Goal: Information Seeking & Learning: Check status

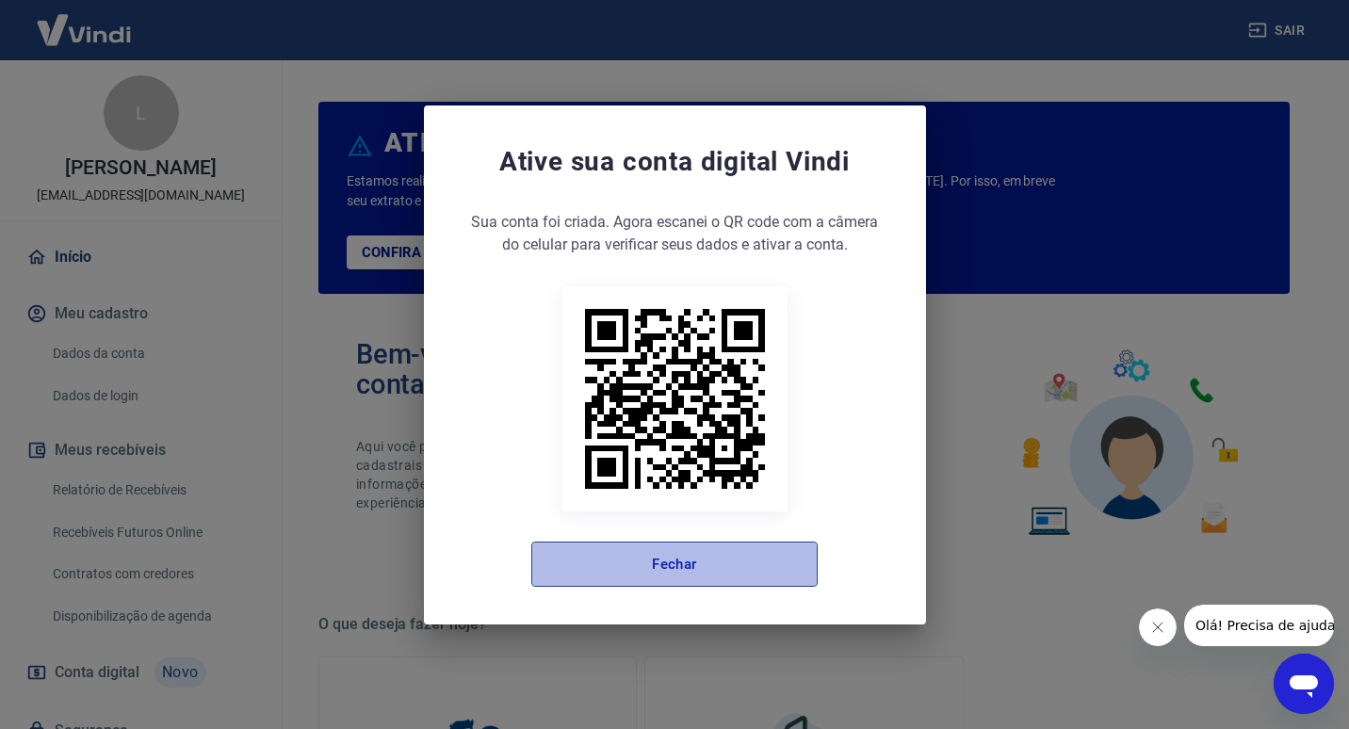
click at [638, 556] on button "Fechar" at bounding box center [674, 564] width 286 height 45
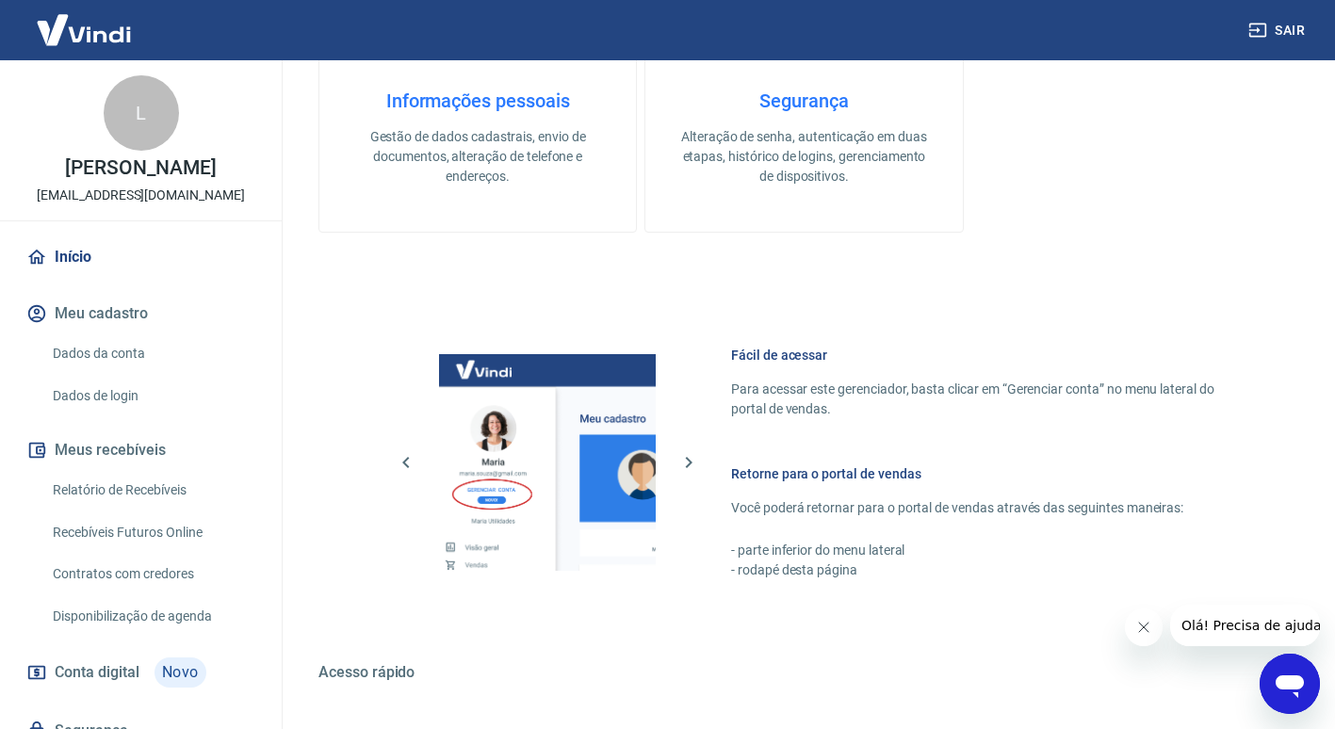
scroll to position [942, 0]
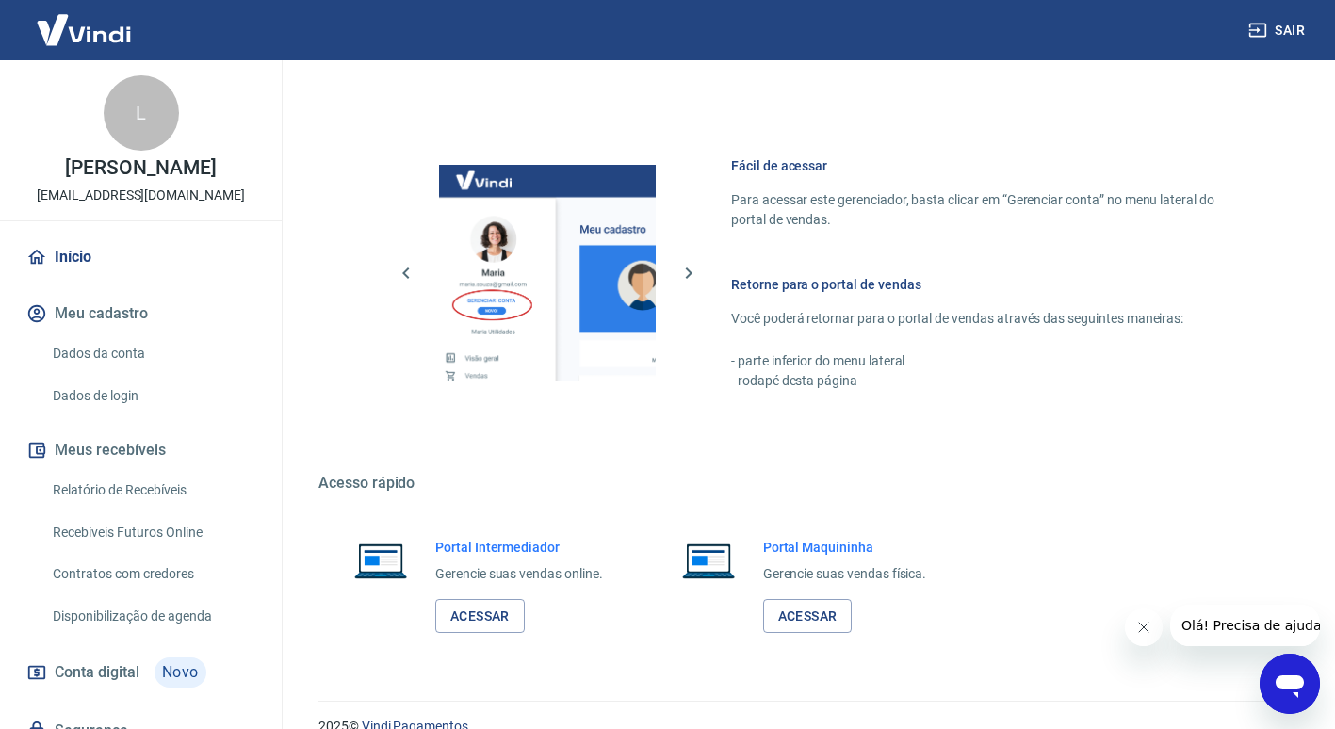
click at [478, 544] on h6 "Portal Intermediador" at bounding box center [519, 547] width 168 height 19
click at [465, 613] on link "Acessar" at bounding box center [479, 616] width 89 height 35
click at [124, 509] on link "Relatório de Recebíveis" at bounding box center [152, 490] width 214 height 39
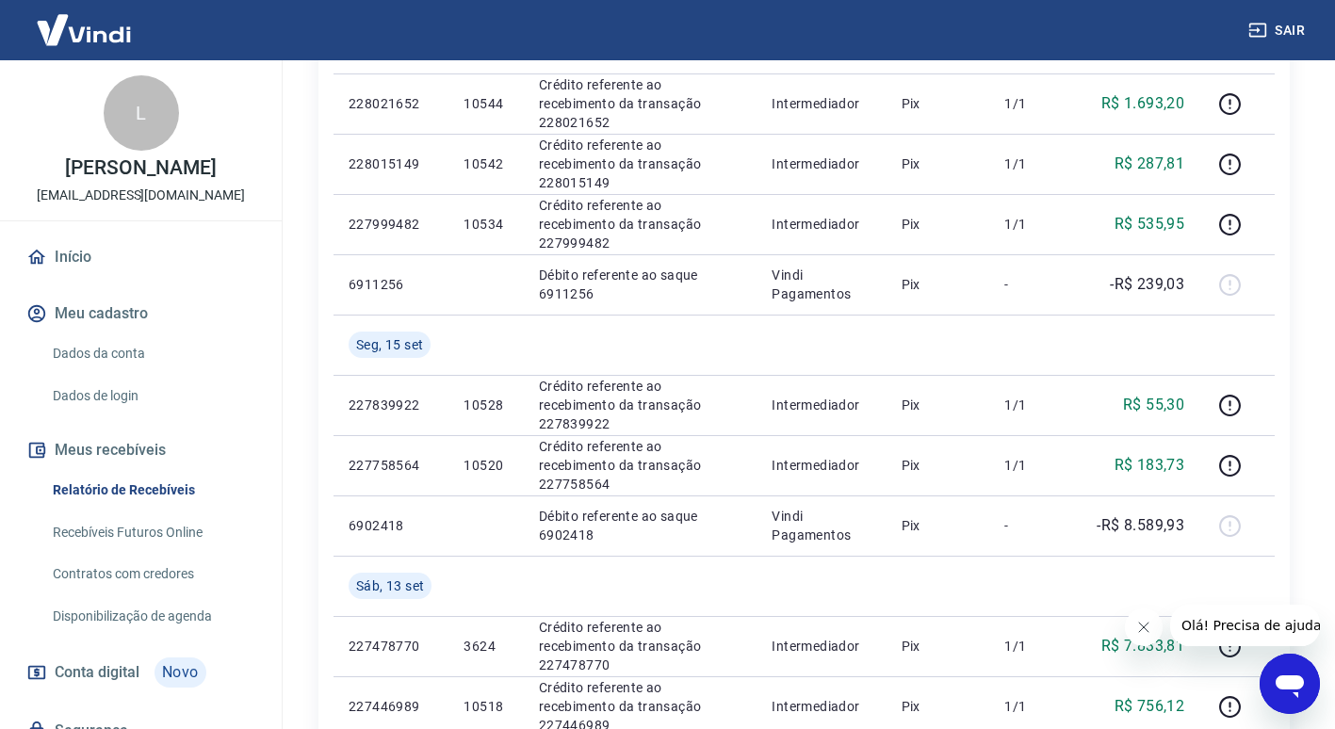
scroll to position [471, 0]
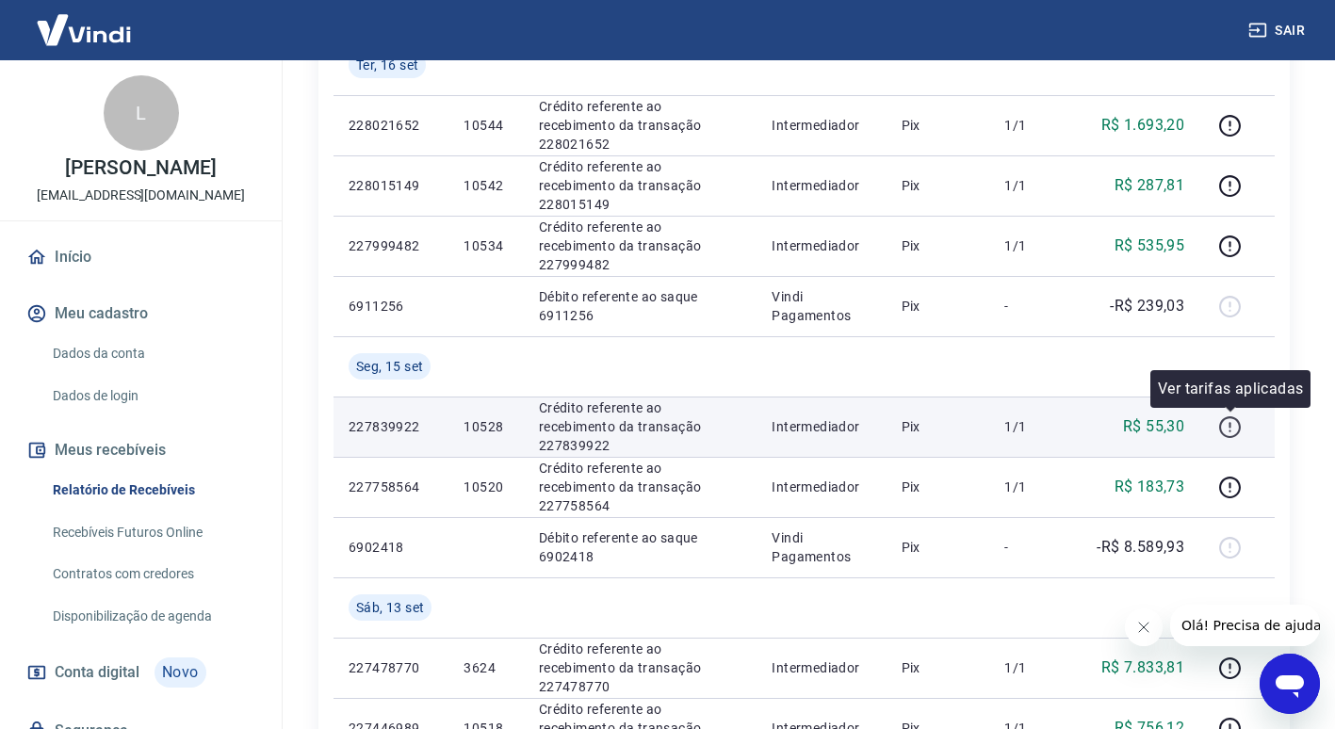
click at [1236, 428] on icon "button" at bounding box center [1230, 427] width 24 height 24
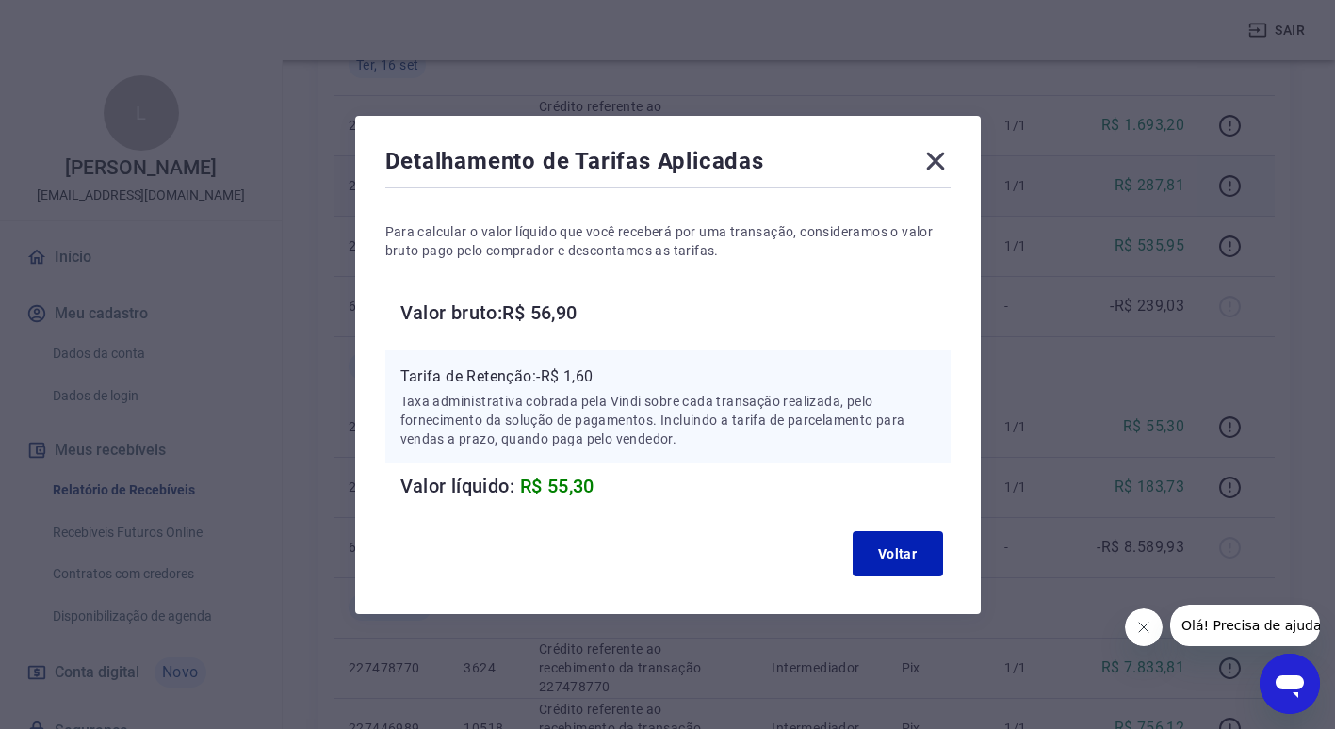
click at [937, 168] on icon at bounding box center [935, 161] width 30 height 30
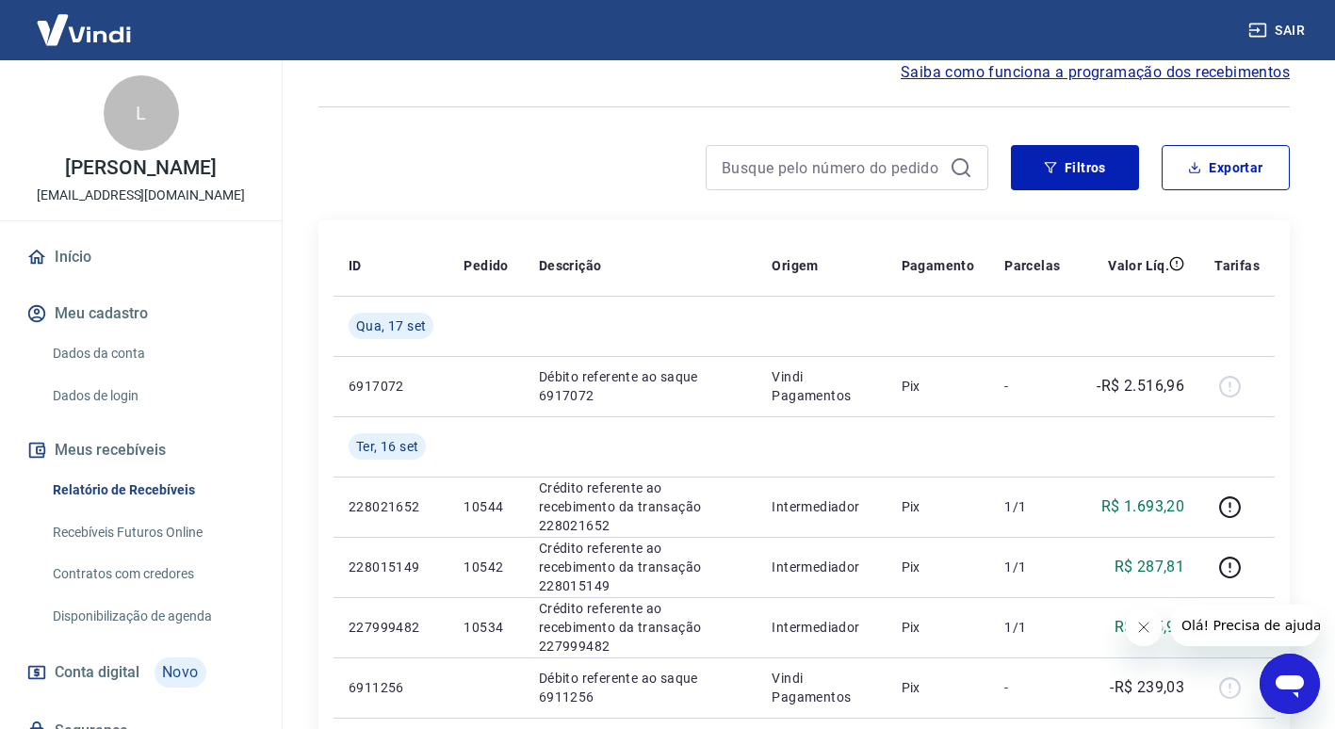
scroll to position [0, 0]
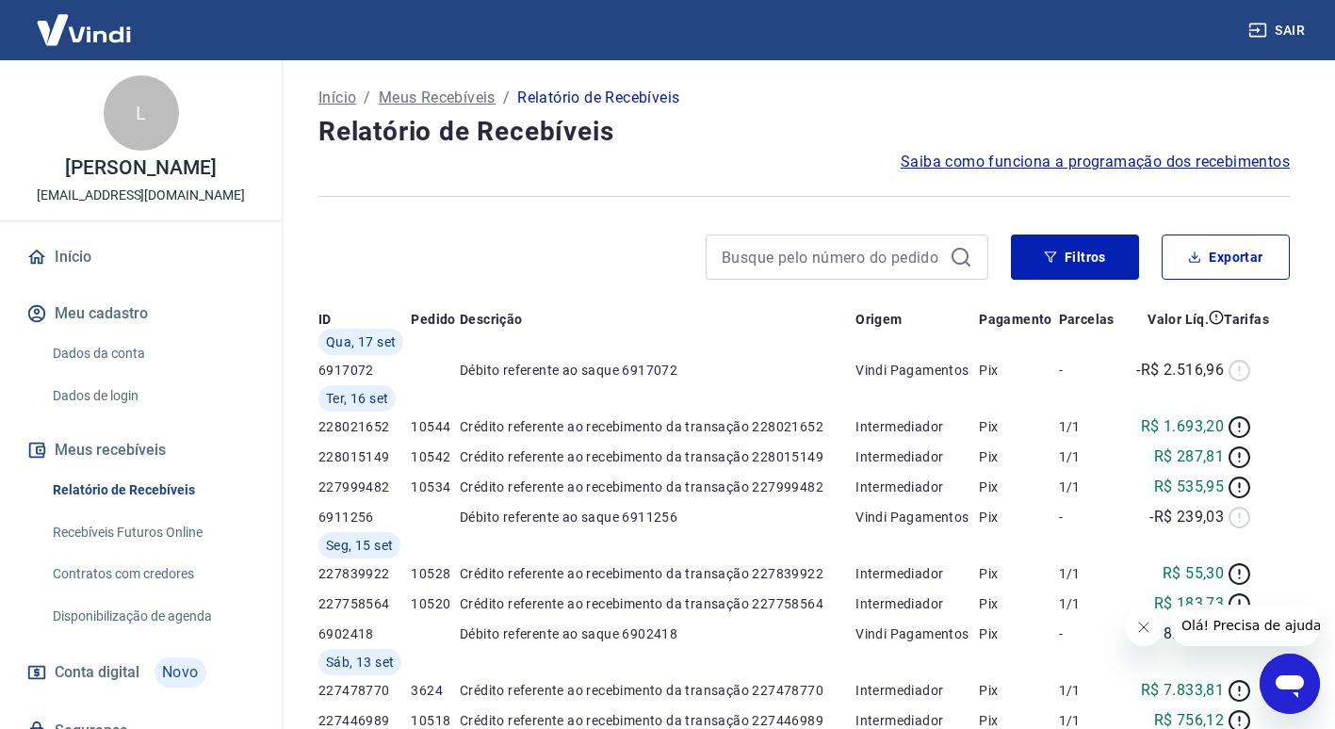
scroll to position [942, 0]
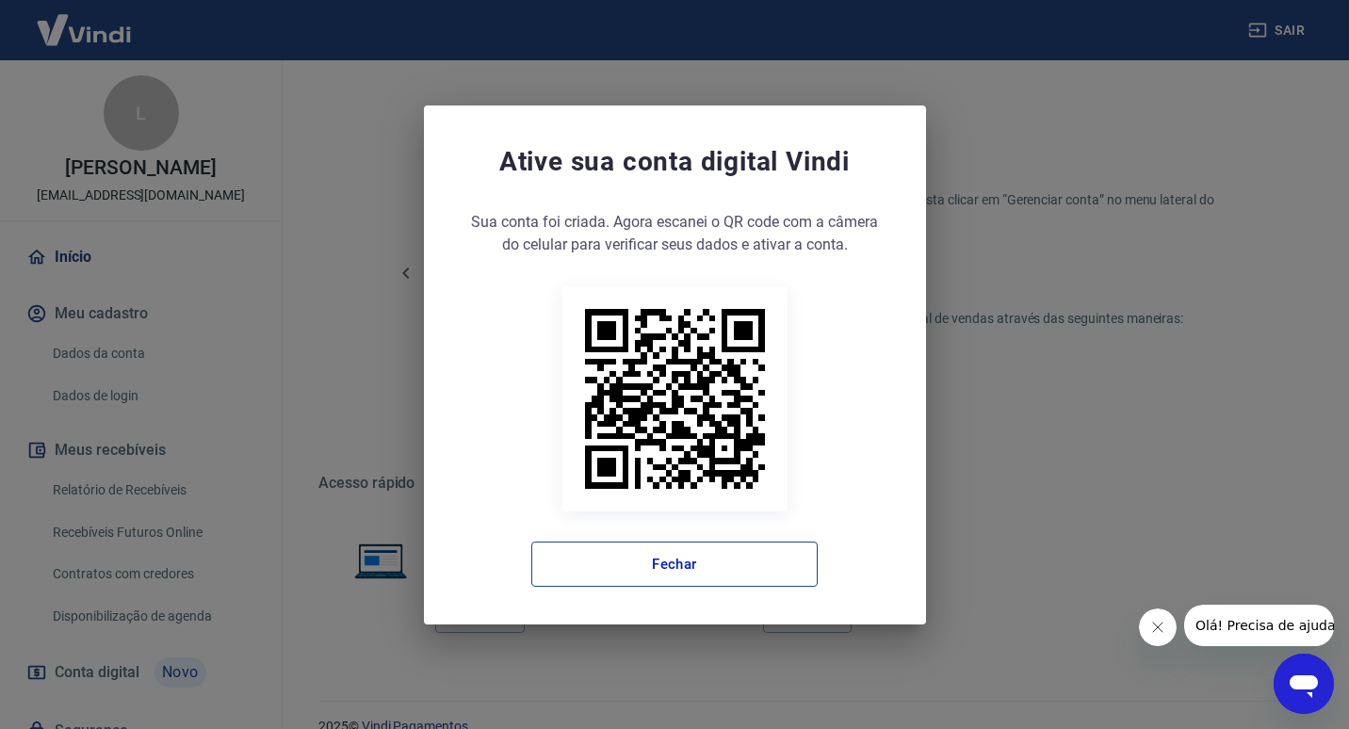
click at [700, 572] on button "Fechar" at bounding box center [674, 564] width 286 height 45
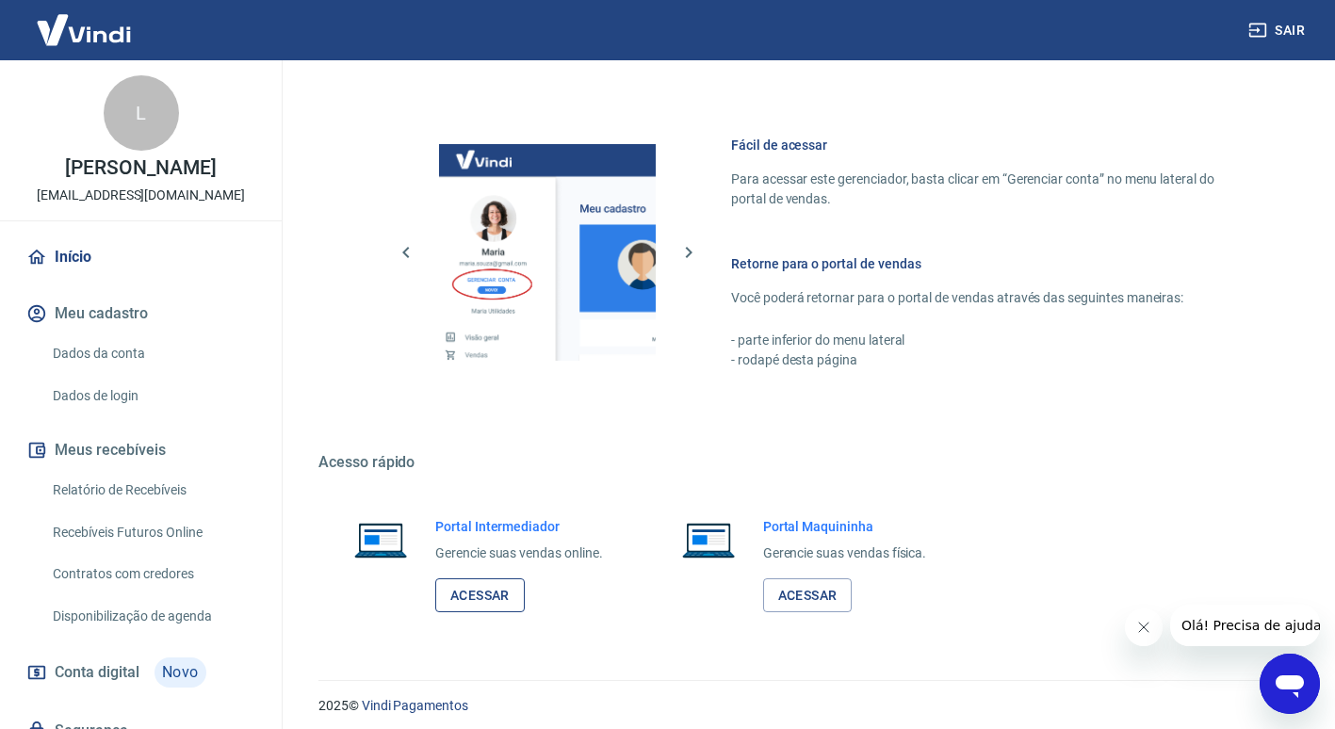
scroll to position [972, 0]
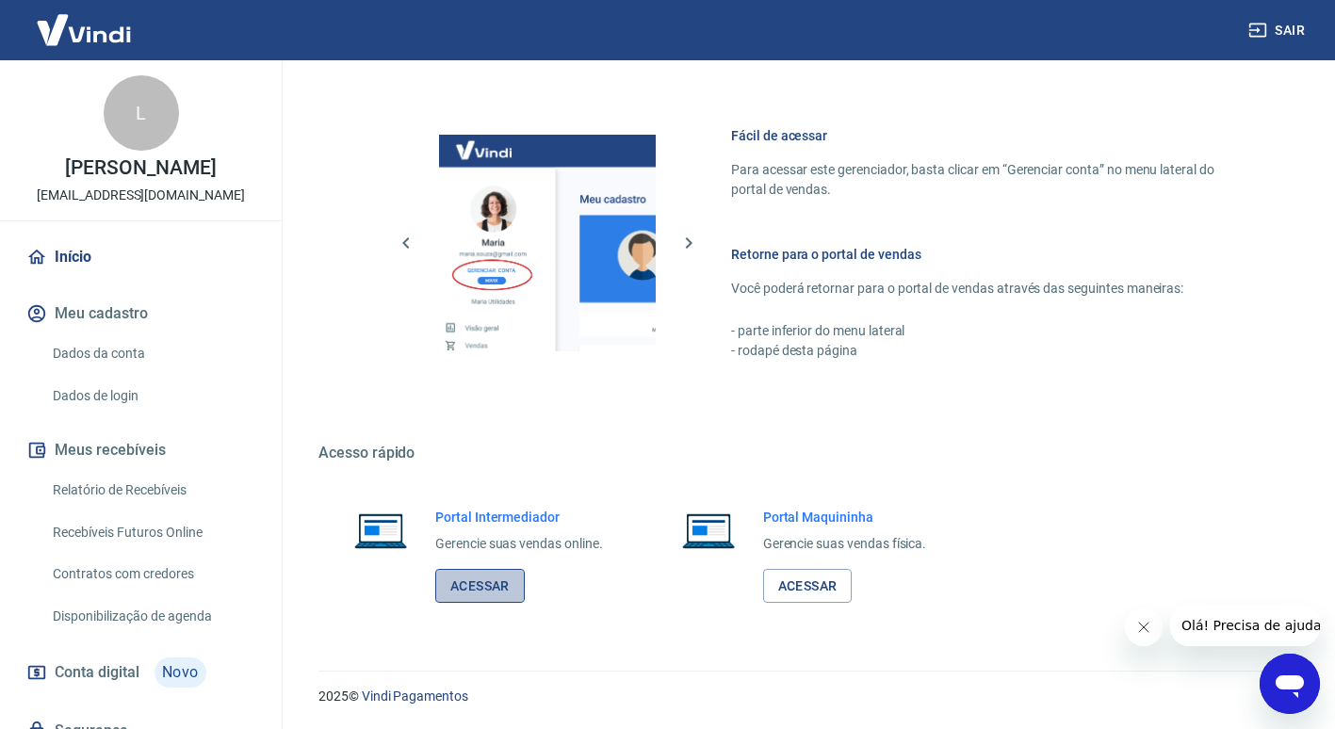
click at [486, 595] on link "Acessar" at bounding box center [479, 586] width 89 height 35
